Goal: Task Accomplishment & Management: Manage account settings

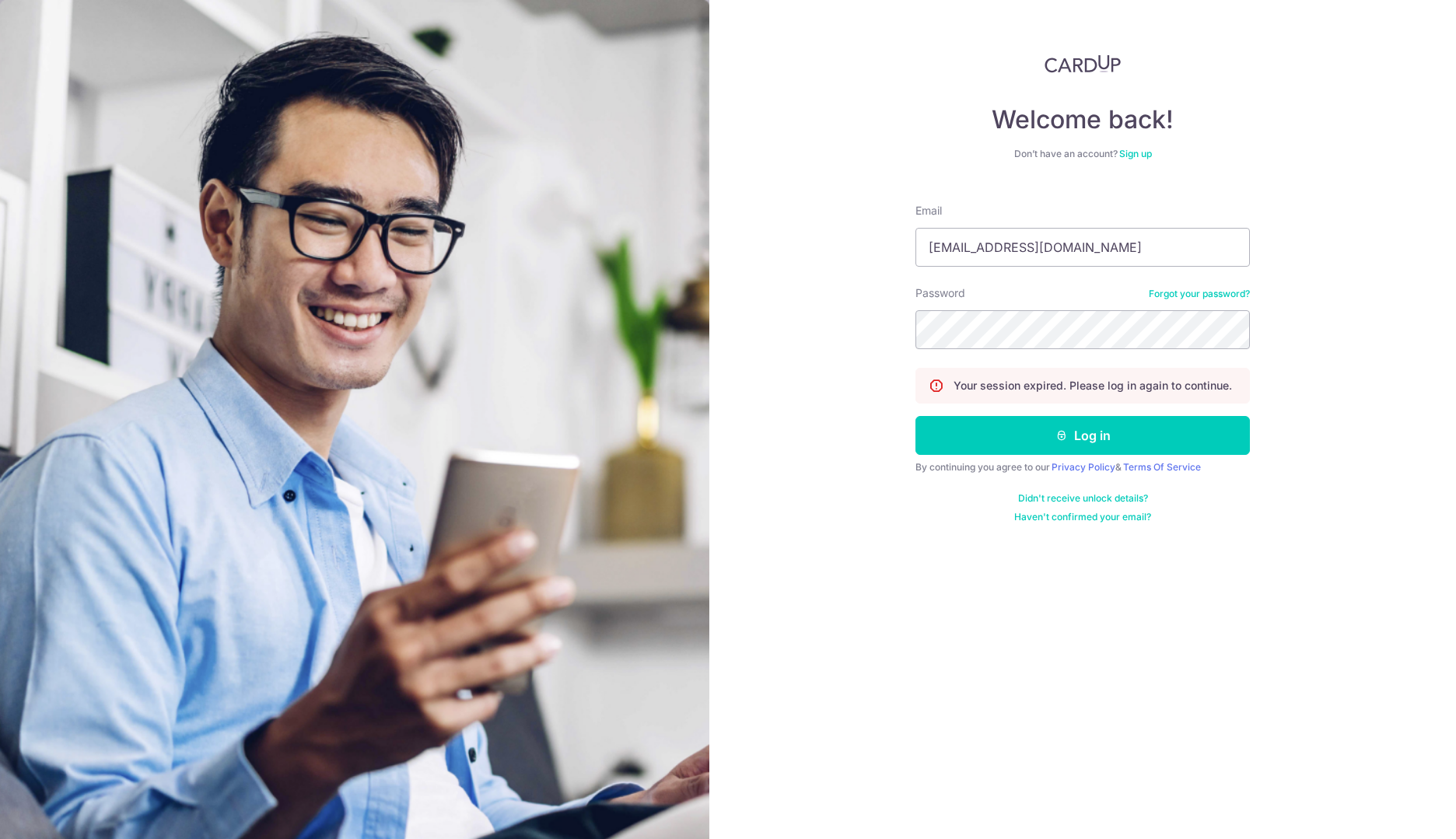
click at [1061, 442] on button "Log in" at bounding box center [1083, 435] width 335 height 39
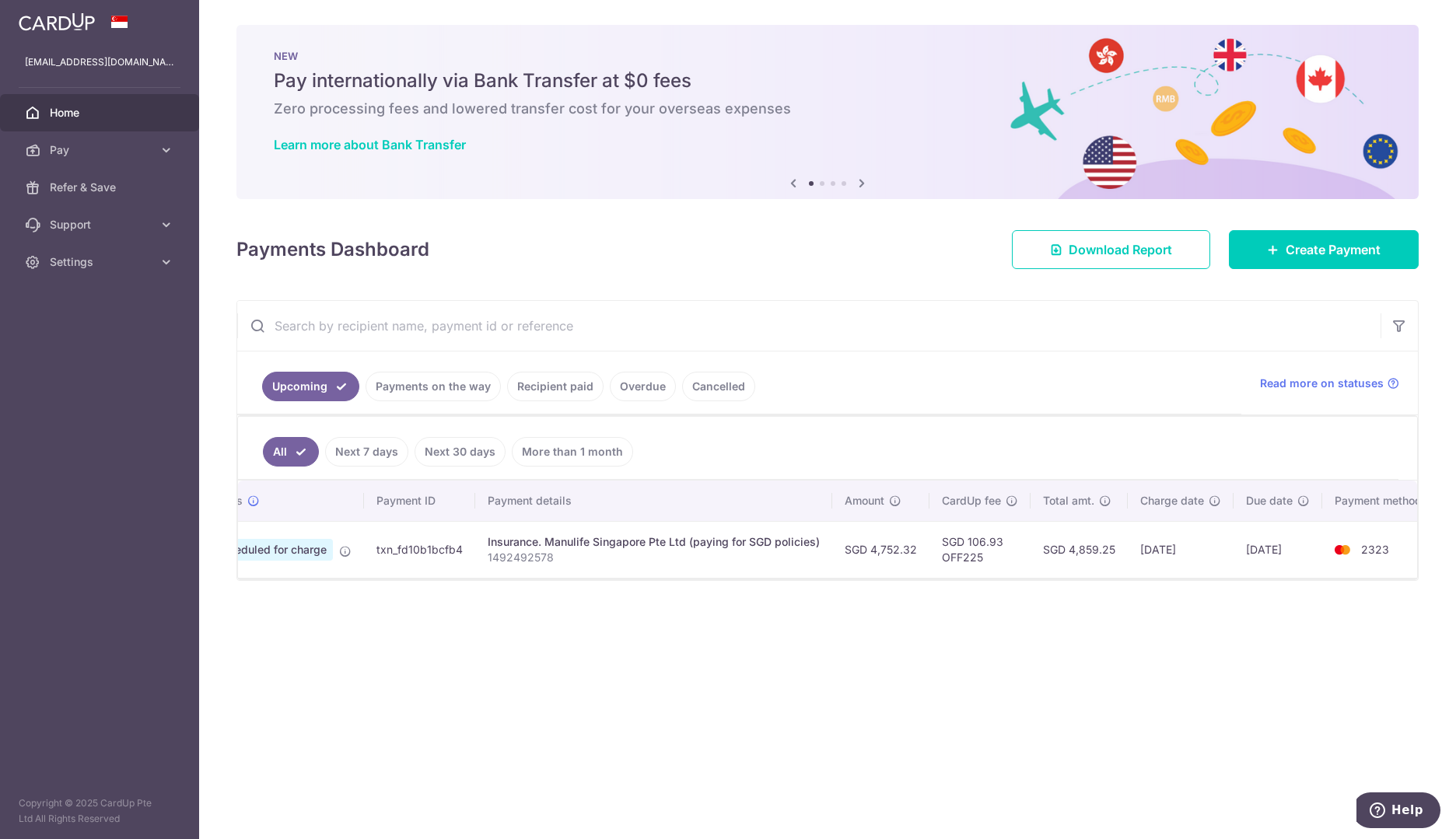
scroll to position [0, 85]
drag, startPoint x: 1405, startPoint y: 50, endPoint x: 1398, endPoint y: 57, distance: 9.9
click at [0, 838] on nordpass-portal at bounding box center [0, 839] width 0 height 0
drag, startPoint x: 344, startPoint y: 577, endPoint x: 258, endPoint y: 577, distance: 86.0
click at [258, 577] on td "Scheduled for charge" at bounding box center [267, 549] width 167 height 56
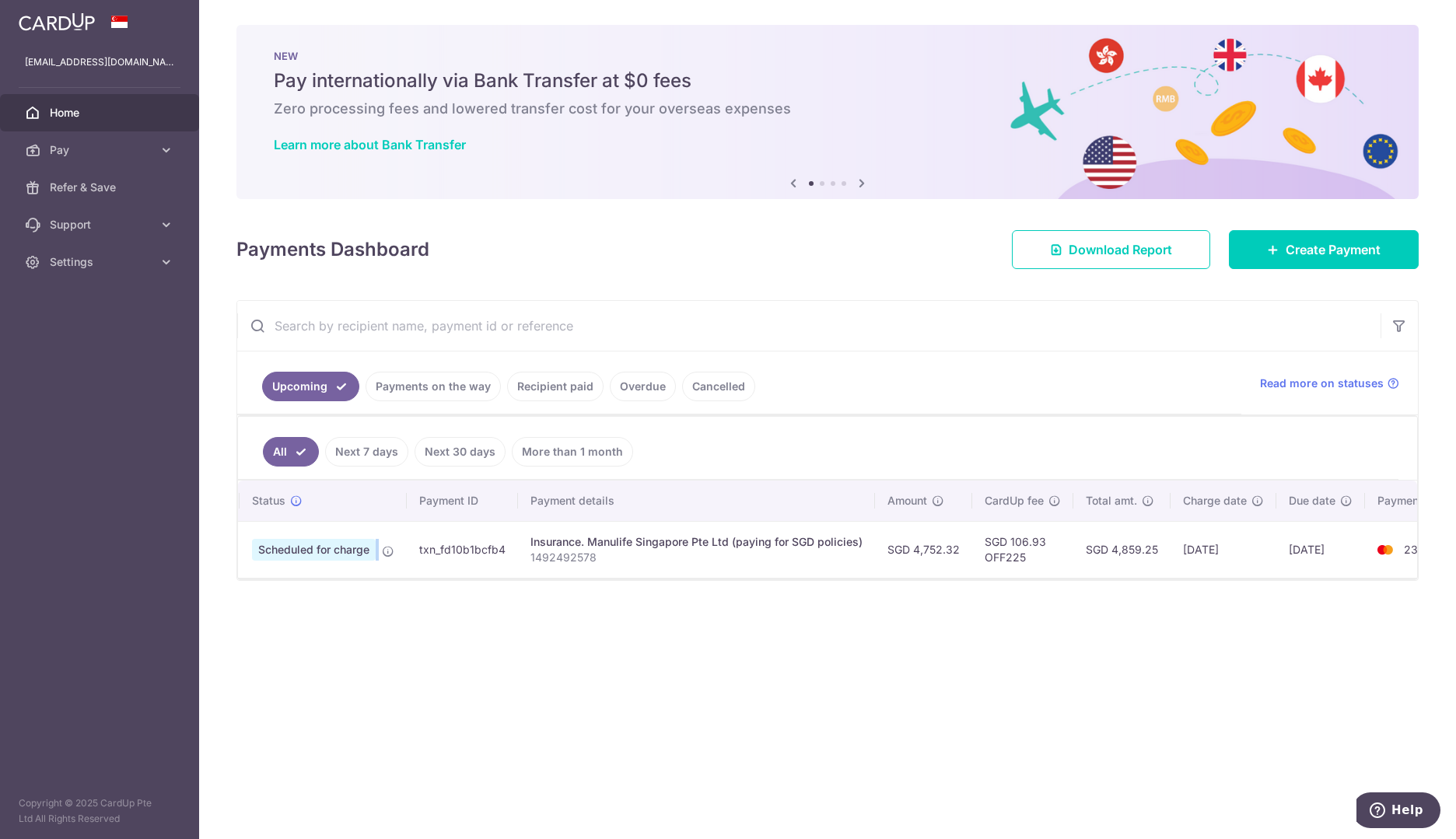
scroll to position [0, 0]
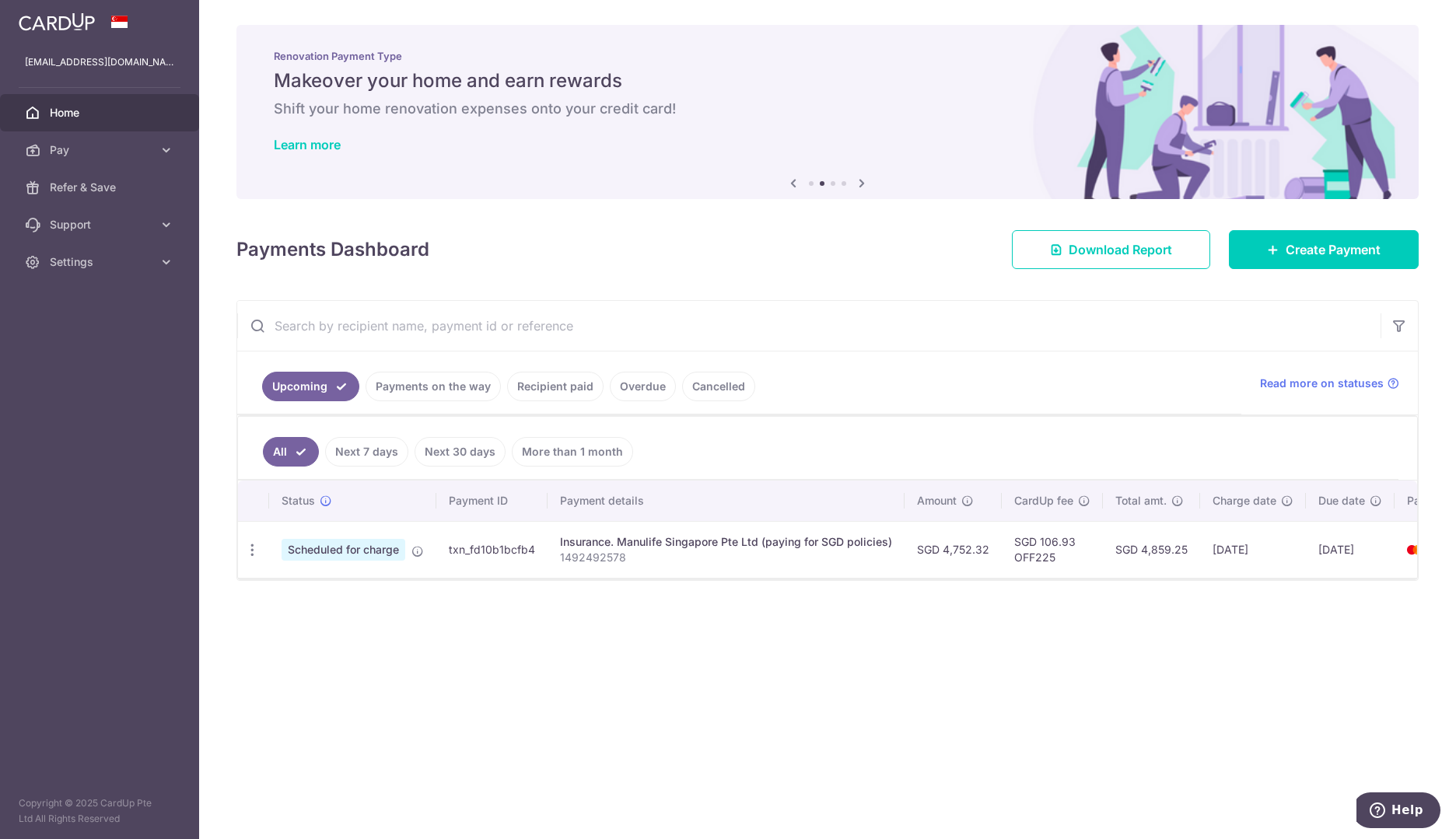
click at [794, 544] on div "Insurance. Manulife Singapore Pte Ltd (paying for SGD policies)" at bounding box center [726, 541] width 332 height 16
click at [361, 554] on span "Scheduled for charge" at bounding box center [344, 550] width 124 height 22
click at [418, 552] on icon at bounding box center [417, 551] width 12 height 12
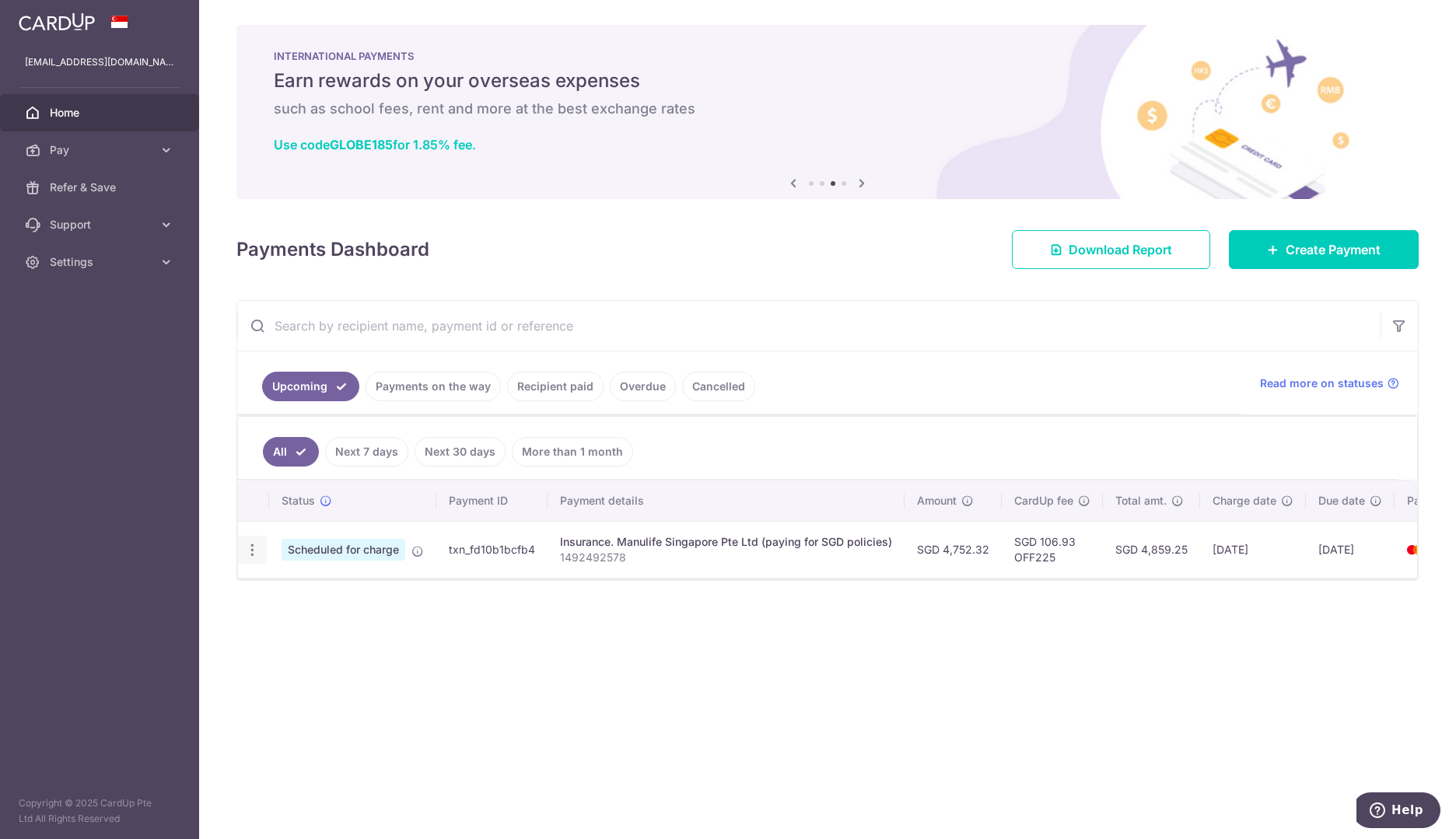
click at [254, 553] on icon "button" at bounding box center [252, 550] width 17 height 17
click at [292, 629] on span "Cancel payment" at bounding box center [335, 630] width 104 height 18
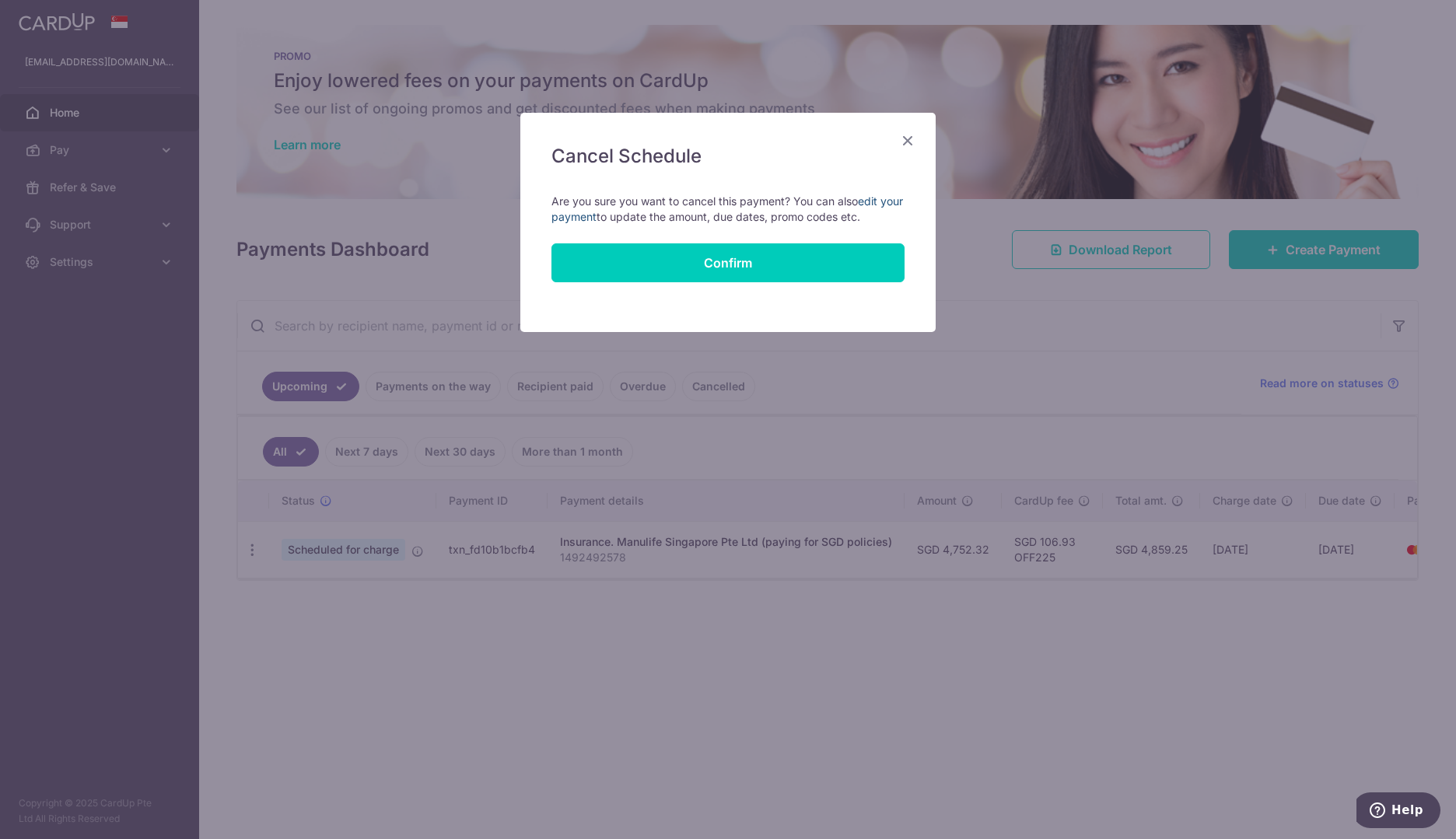
click at [608, 221] on link "edit your payment" at bounding box center [728, 208] width 351 height 29
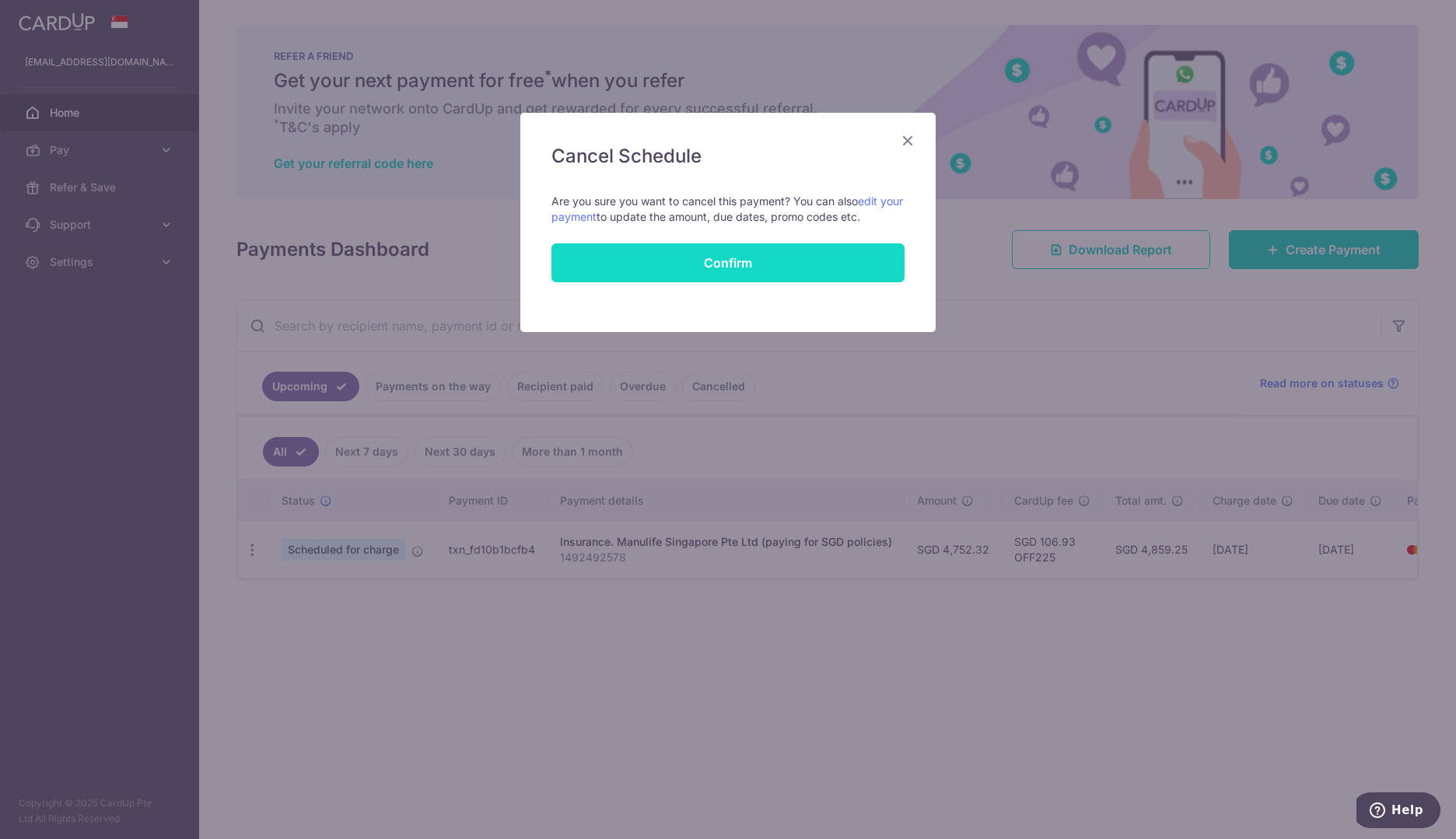
click at [724, 260] on button "Confirm" at bounding box center [728, 262] width 353 height 39
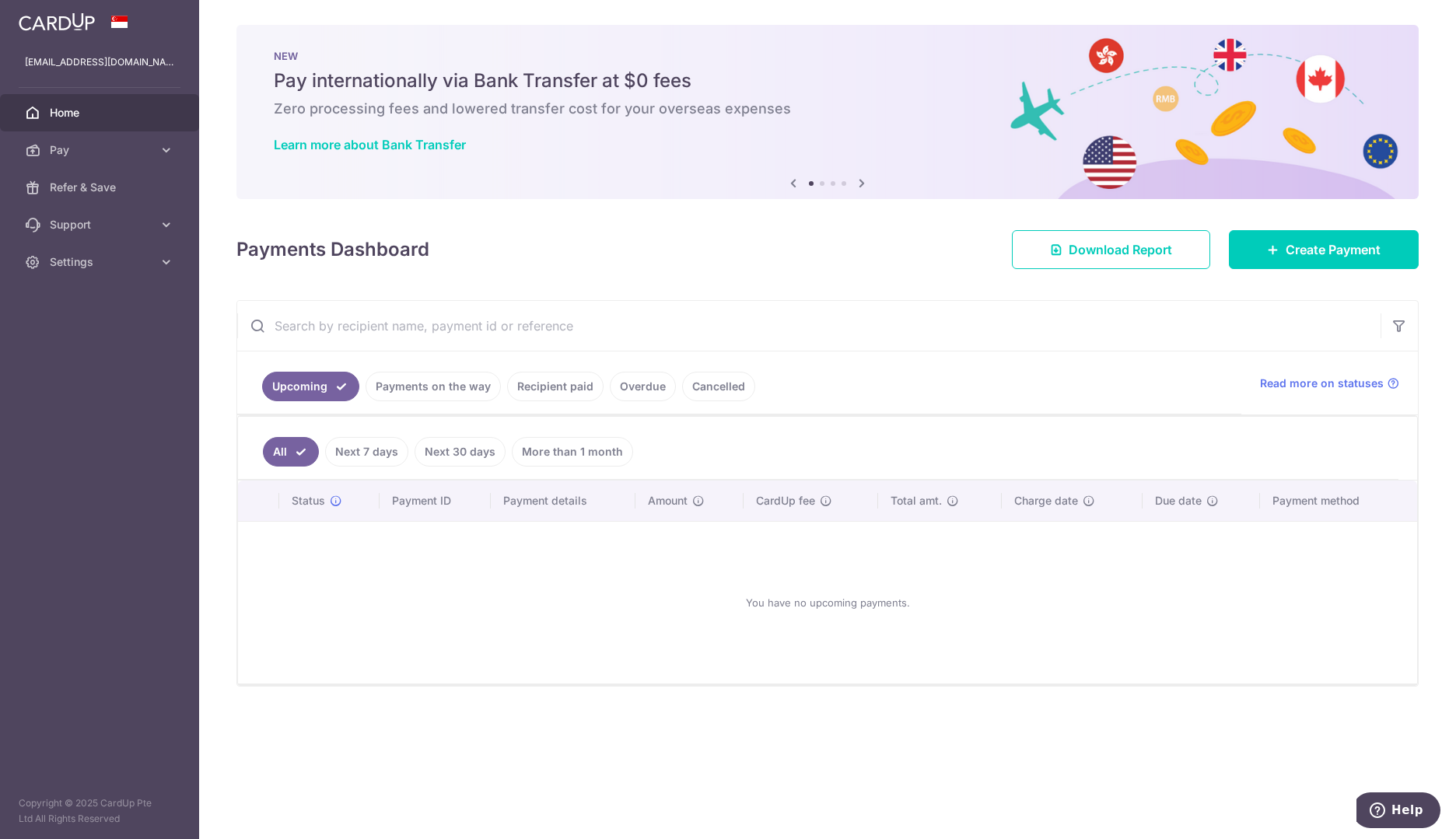
click at [70, 116] on span "Home" at bounding box center [101, 113] width 103 height 16
